Goal: Task Accomplishment & Management: Use online tool/utility

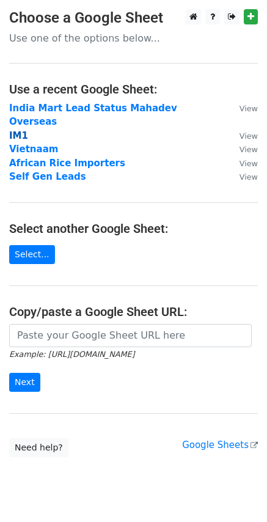
click at [18, 130] on strong "IM1" at bounding box center [18, 135] width 19 height 11
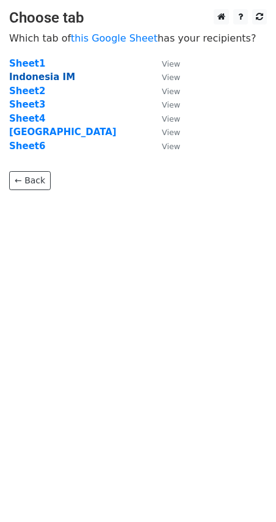
click at [26, 78] on strong "Indonesia IM" at bounding box center [42, 76] width 66 height 11
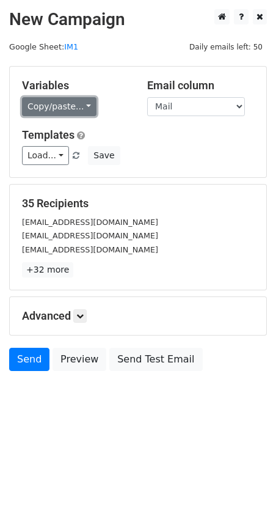
click at [43, 110] on link "Copy/paste..." at bounding box center [59, 106] width 75 height 19
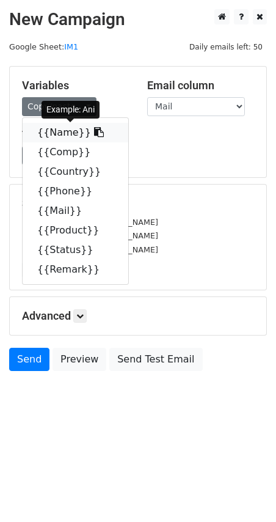
click at [59, 133] on link "{{Name}}" at bounding box center [76, 133] width 106 height 20
